Goal: Transaction & Acquisition: Purchase product/service

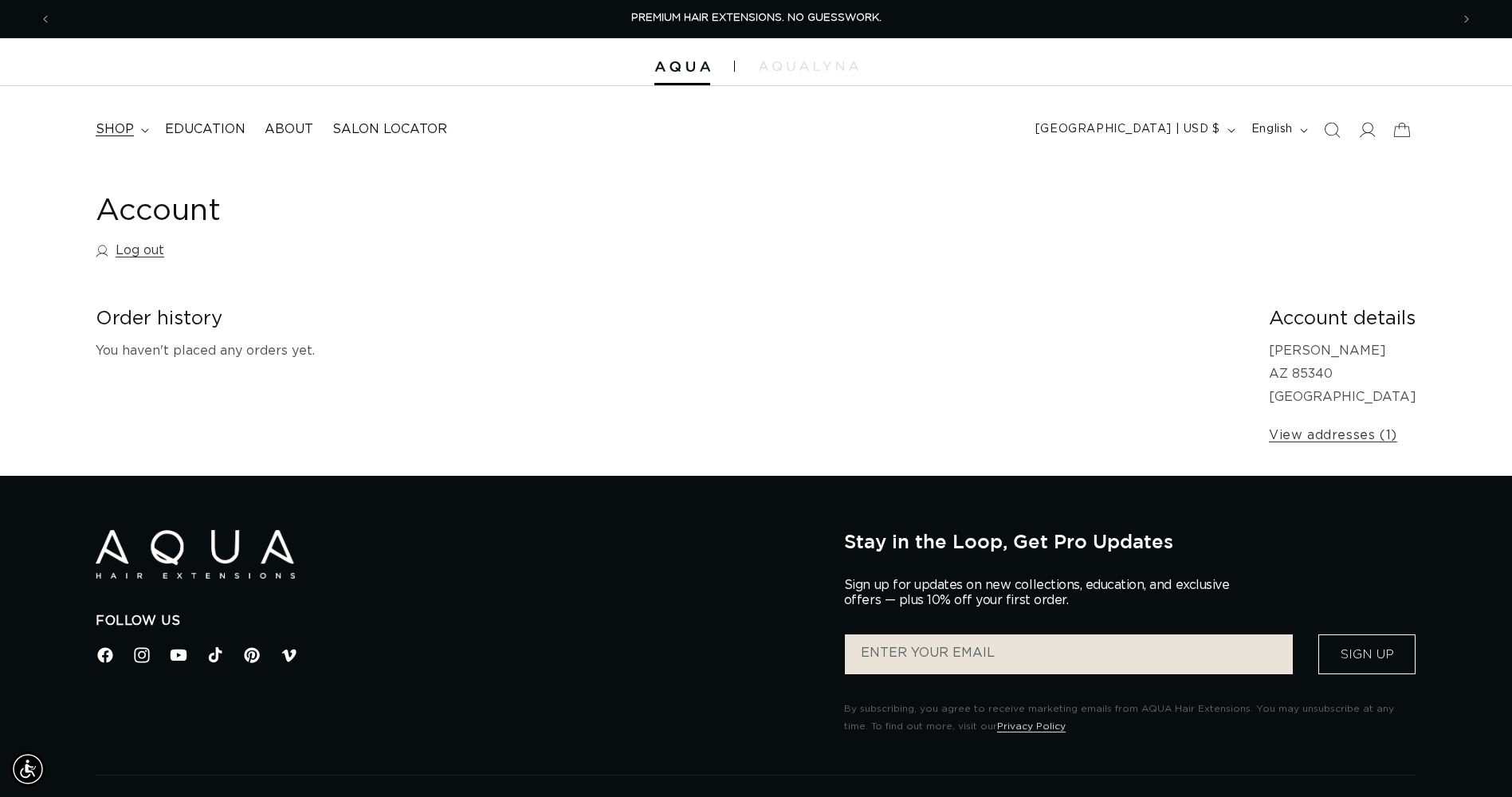
click at [144, 139] on summary "shop" at bounding box center [121, 130] width 70 height 36
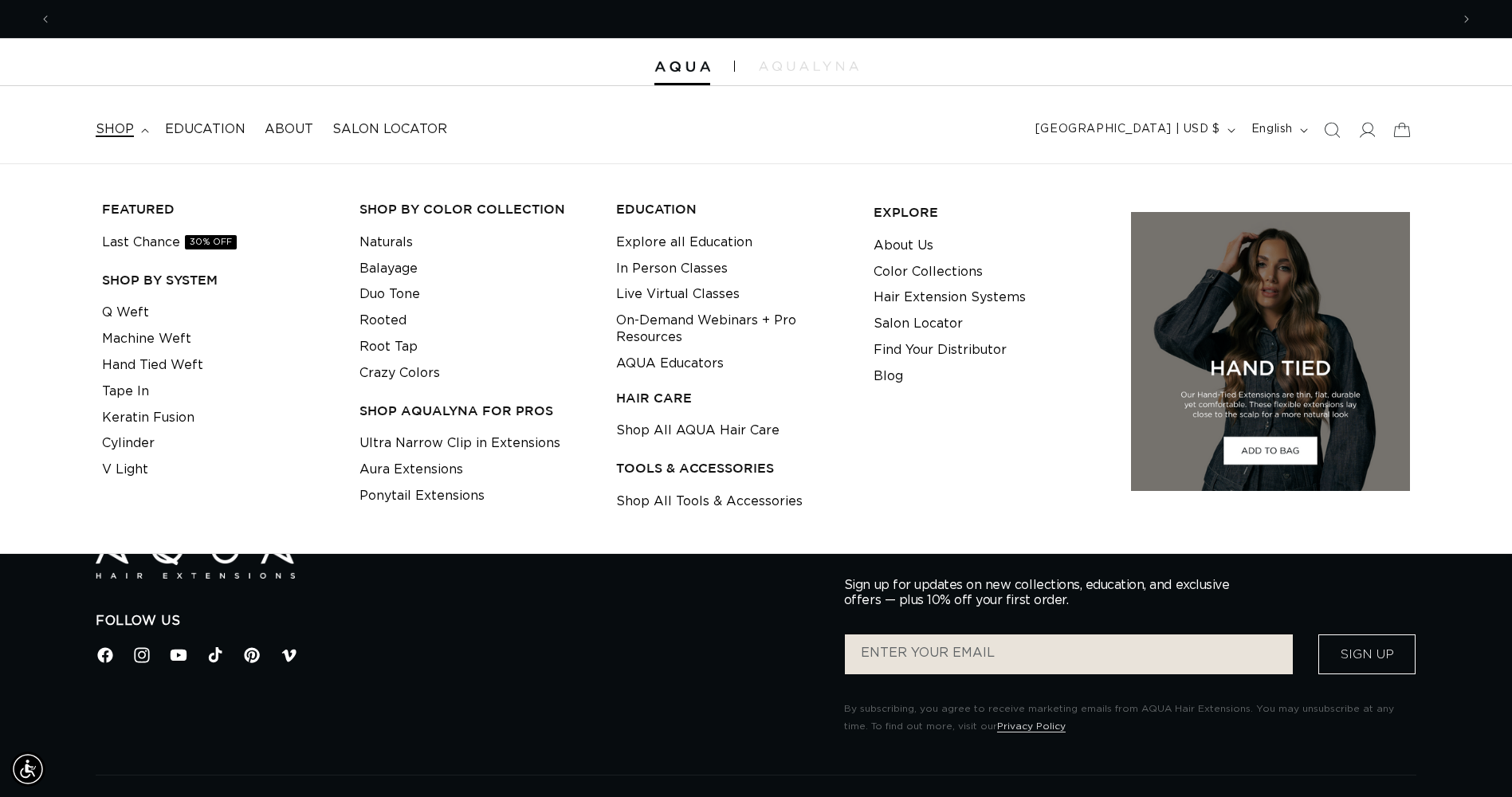
scroll to position [0, 1399]
click at [136, 397] on link "Tape In" at bounding box center [126, 391] width 47 height 26
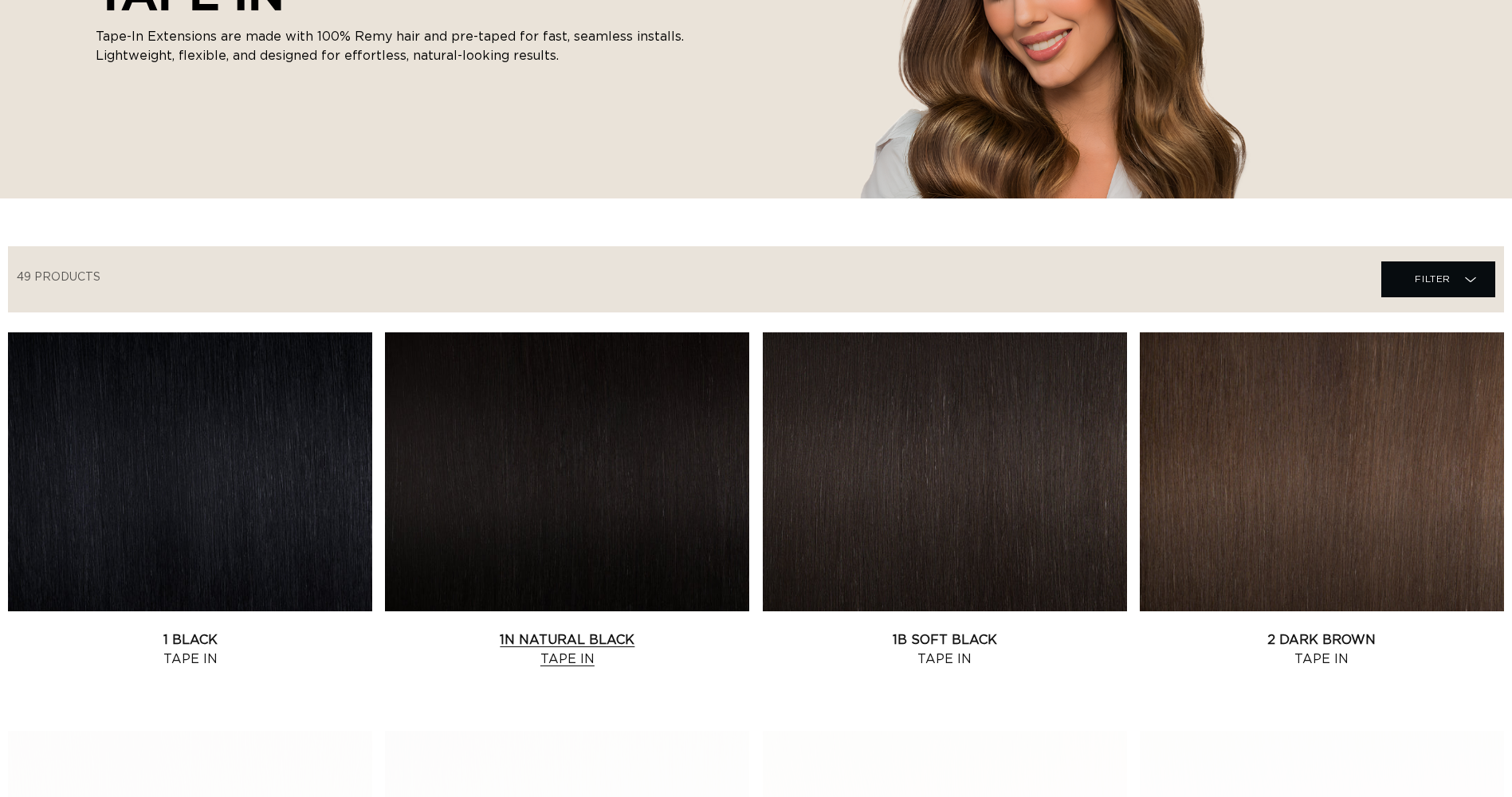
scroll to position [401, 0]
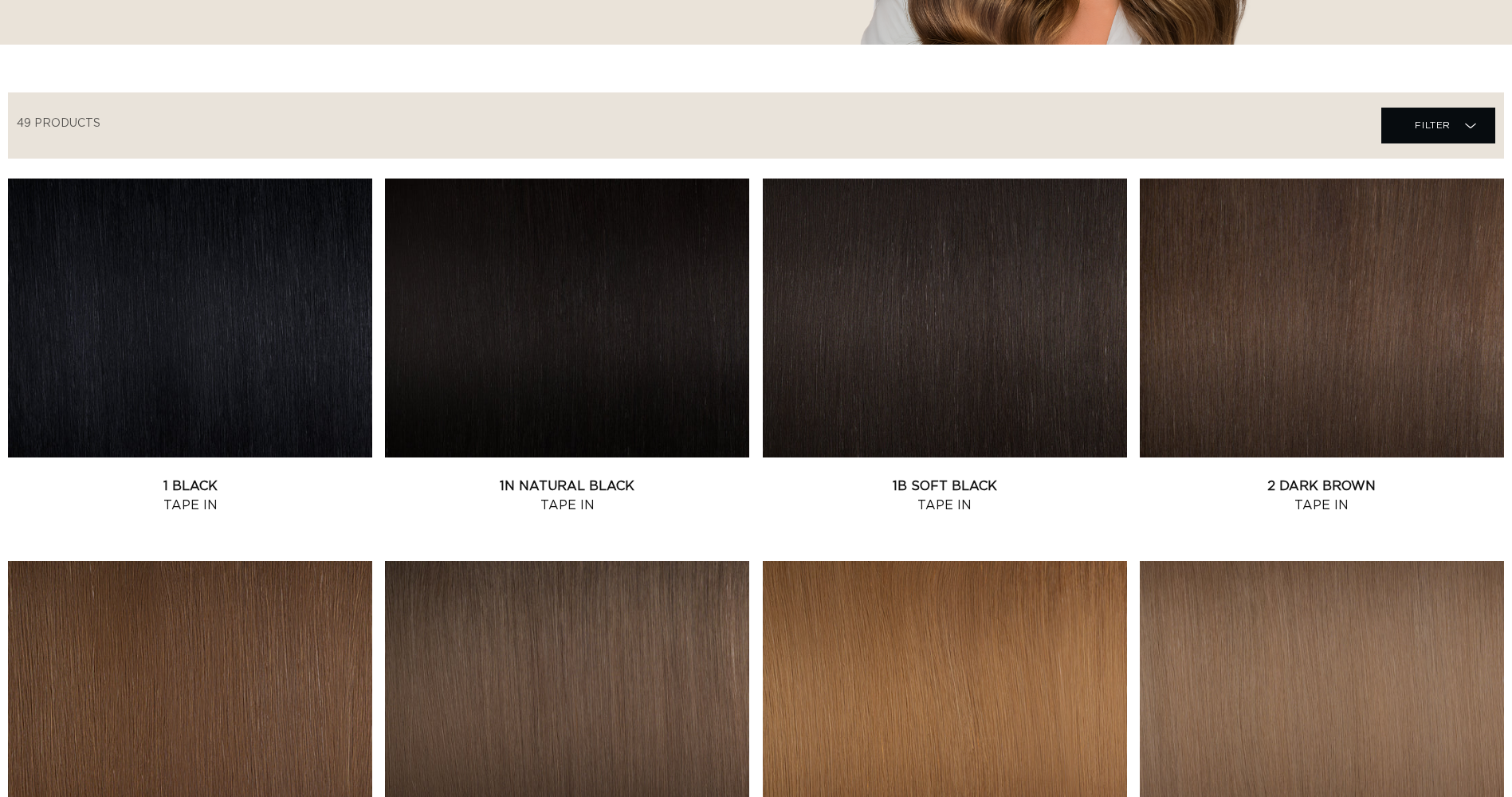
click at [587, 476] on link "1N Natural Black Tape In" at bounding box center [567, 495] width 365 height 38
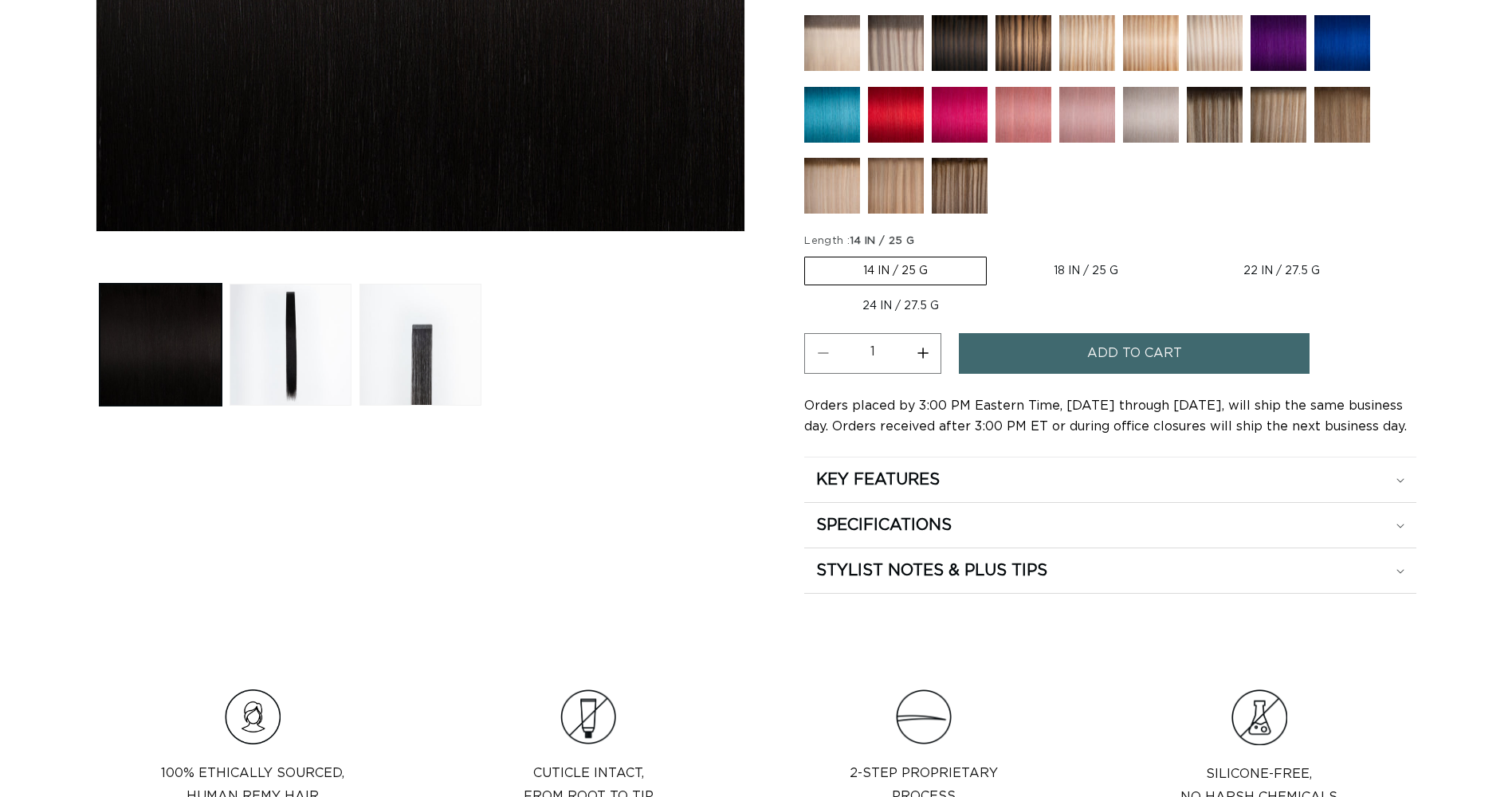
click at [1044, 271] on label "18 IN / 25 G Variant sold out or unavailable" at bounding box center [1086, 271] width 181 height 27
click at [996, 254] on input "18 IN / 25 G Variant sold out or unavailable" at bounding box center [995, 254] width 1 height 1
radio input "true"
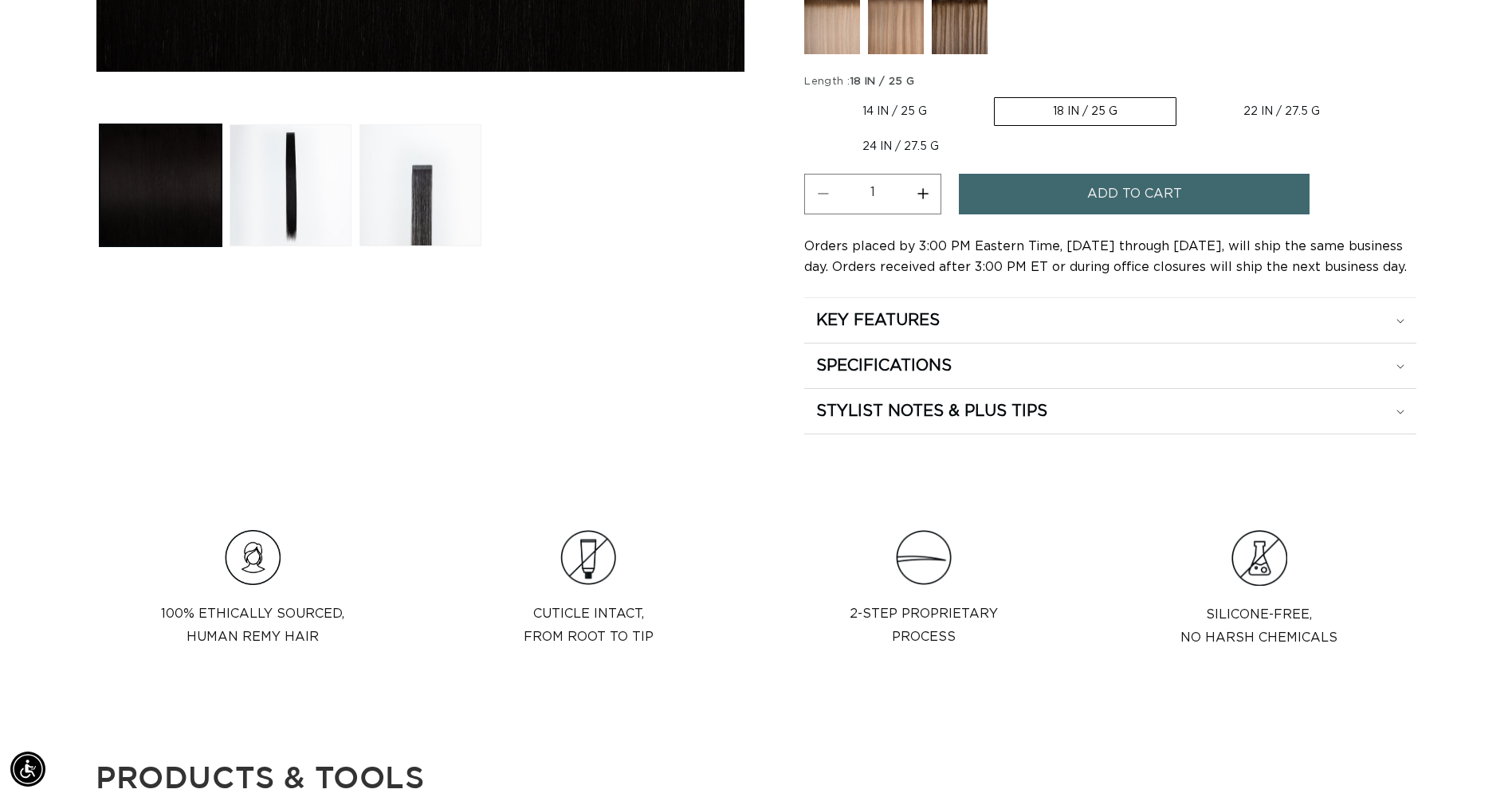
scroll to position [0, 1399]
